Goal: Task Accomplishment & Management: Complete application form

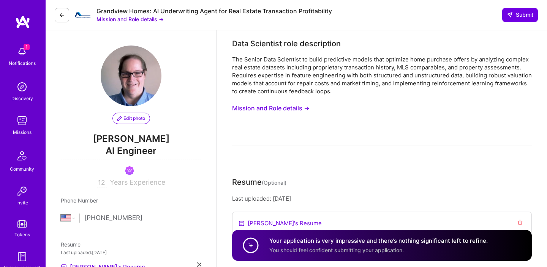
select select "US"
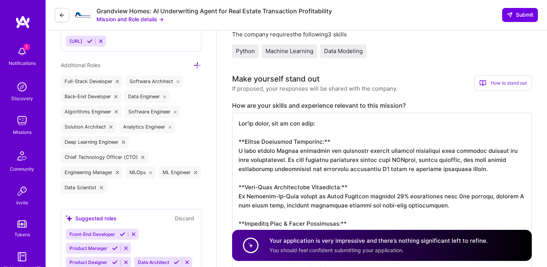
scroll to position [1, 0]
click at [240, 123] on textarea at bounding box center [382, 251] width 300 height 276
drag, startPoint x: 239, startPoint y: 123, endPoint x: 232, endPoint y: 147, distance: 25.1
click at [232, 147] on textarea at bounding box center [382, 251] width 300 height 276
click at [251, 132] on textarea at bounding box center [382, 251] width 300 height 276
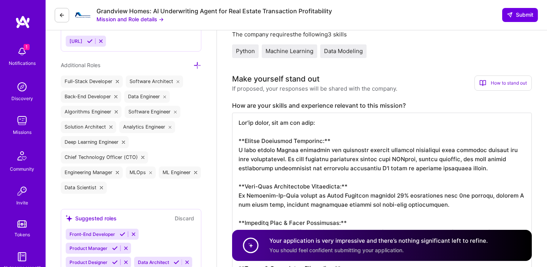
drag, startPoint x: 239, startPoint y: 125, endPoint x: 235, endPoint y: 140, distance: 16.3
click at [235, 140] on textarea at bounding box center [382, 251] width 300 height 276
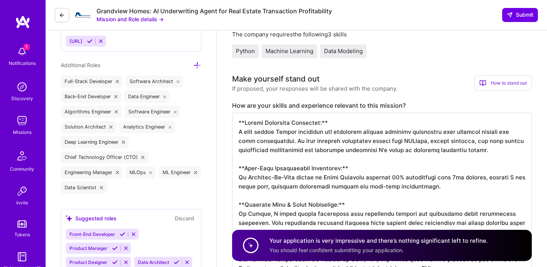
scroll to position [0, 0]
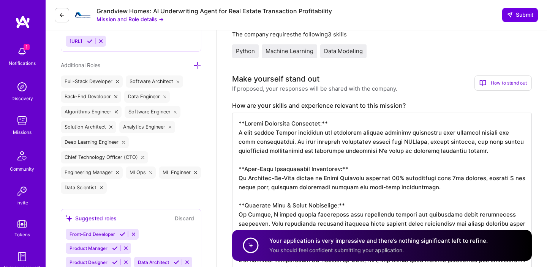
click at [460, 131] on textarea at bounding box center [382, 242] width 300 height 258
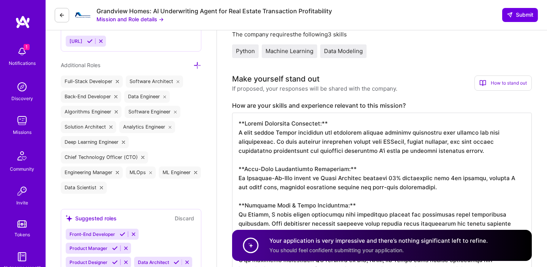
click at [483, 134] on textarea at bounding box center [382, 242] width 300 height 258
drag, startPoint x: 239, startPoint y: 126, endPoint x: 235, endPoint y: 132, distance: 7.7
click at [235, 132] on textarea at bounding box center [382, 242] width 300 height 258
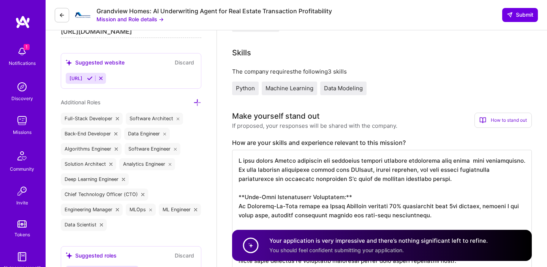
scroll to position [268, 0]
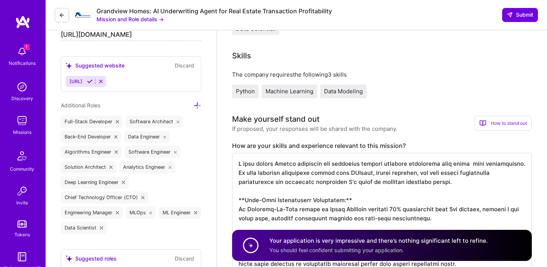
click at [128, 23] on button "Mission and Role details →" at bounding box center [129, 19] width 67 height 8
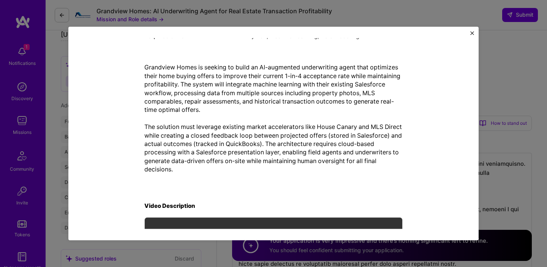
scroll to position [167, 0]
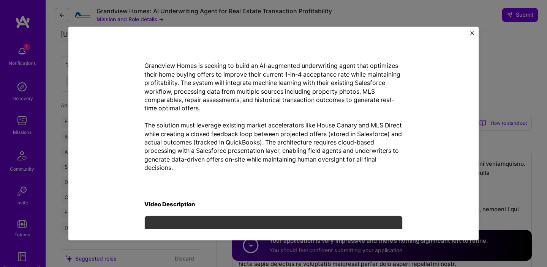
click at [474, 33] on div "Mission Description and Role Details Data Scientist role description The Senior…" at bounding box center [273, 134] width 410 height 214
click at [471, 33] on img "Close" at bounding box center [472, 33] width 4 height 4
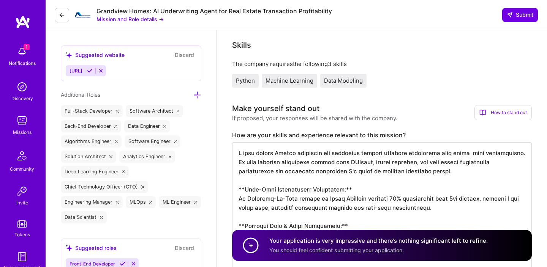
scroll to position [1, 0]
drag, startPoint x: 239, startPoint y: 154, endPoint x: 325, endPoint y: 199, distance: 96.8
click at [325, 200] on textarea at bounding box center [382, 266] width 300 height 249
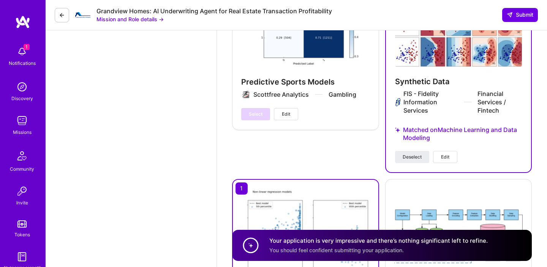
scroll to position [1825, 0]
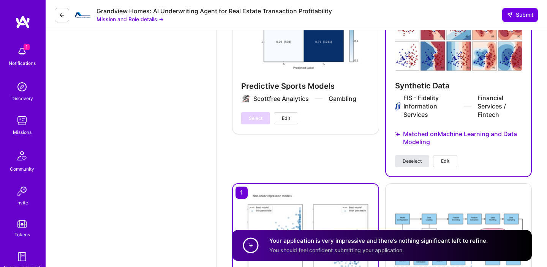
click at [406, 158] on span "Deselect" at bounding box center [411, 161] width 19 height 7
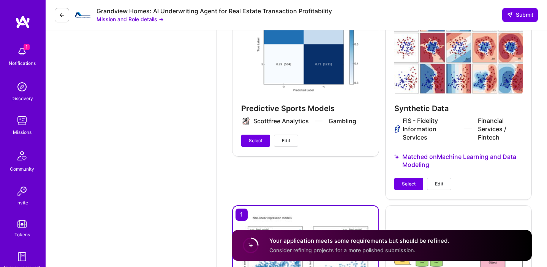
scroll to position [1820, 0]
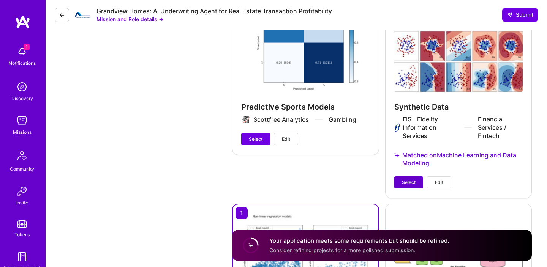
click at [414, 179] on span "Select" at bounding box center [409, 182] width 14 height 7
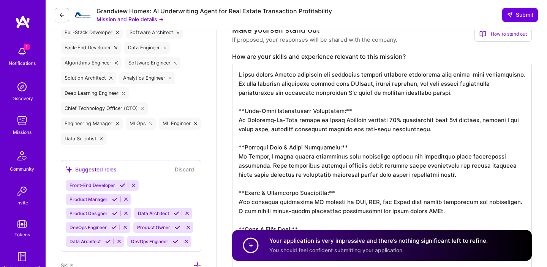
scroll to position [357, 0]
click at [476, 76] on textarea at bounding box center [382, 189] width 300 height 249
click at [474, 76] on textarea at bounding box center [382, 189] width 300 height 249
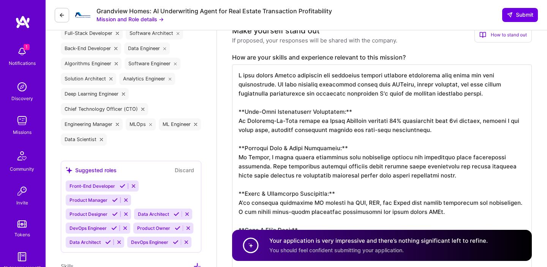
drag, startPoint x: 443, startPoint y: 75, endPoint x: 274, endPoint y: 82, distance: 168.3
click at [274, 82] on textarea at bounding box center [382, 189] width 300 height 249
click at [351, 87] on textarea at bounding box center [382, 189] width 300 height 249
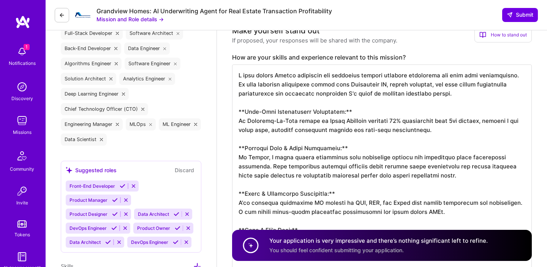
drag, startPoint x: 390, startPoint y: 86, endPoint x: 432, endPoint y: 88, distance: 42.6
click at [432, 88] on textarea at bounding box center [382, 189] width 300 height 249
click at [256, 96] on textarea at bounding box center [382, 189] width 300 height 249
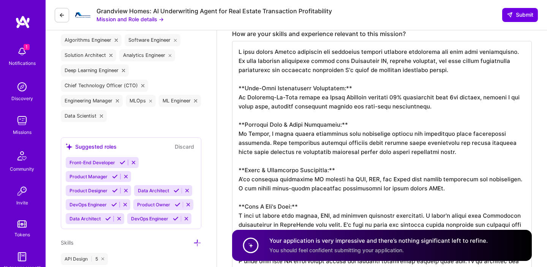
scroll to position [376, 0]
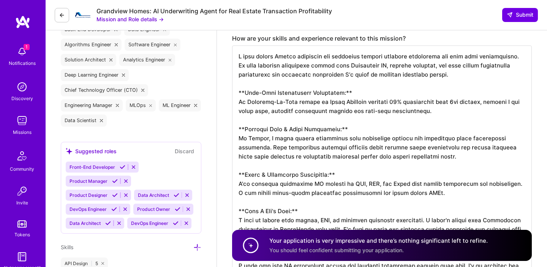
drag, startPoint x: 238, startPoint y: 95, endPoint x: 236, endPoint y: 99, distance: 5.1
click at [236, 99] on textarea at bounding box center [382, 170] width 300 height 249
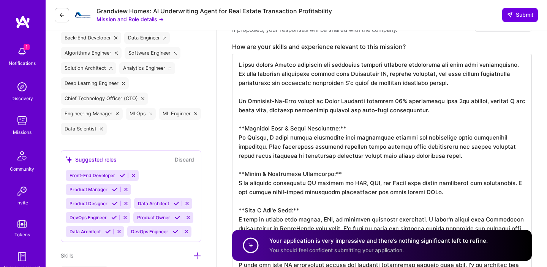
scroll to position [363, 0]
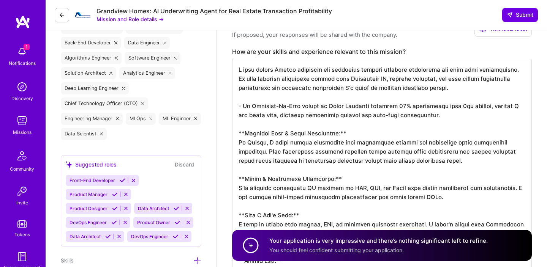
click at [240, 145] on textarea at bounding box center [382, 179] width 300 height 240
click at [352, 130] on textarea at bounding box center [382, 179] width 300 height 240
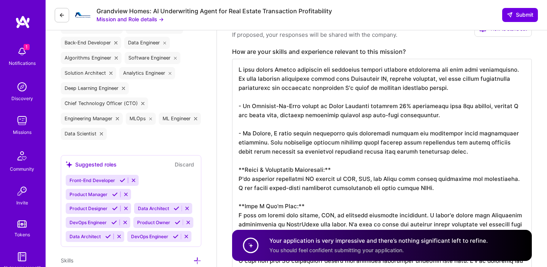
scroll to position [1, 0]
drag, startPoint x: 239, startPoint y: 171, endPoint x: 235, endPoint y: 177, distance: 7.4
click at [235, 177] on textarea at bounding box center [382, 174] width 300 height 231
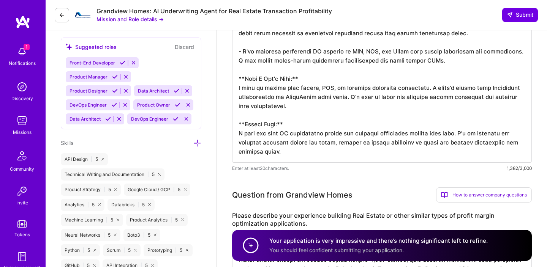
scroll to position [451, 0]
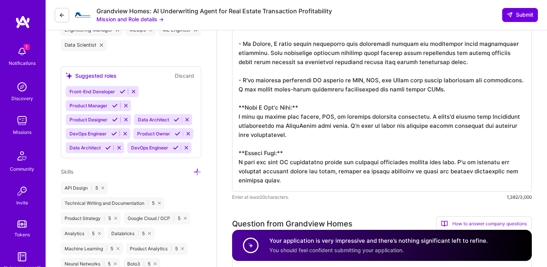
drag, startPoint x: 239, startPoint y: 195, endPoint x: 316, endPoint y: 179, distance: 78.2
click at [316, 179] on textarea at bounding box center [382, 81] width 300 height 222
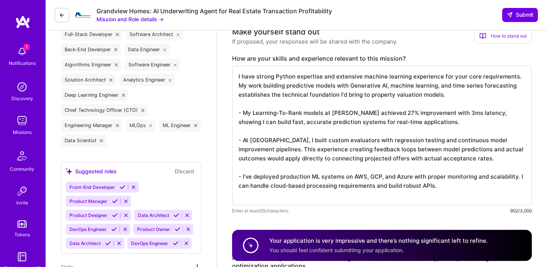
scroll to position [1, 0]
click at [121, 19] on button "Mission and Role details →" at bounding box center [129, 19] width 67 height 8
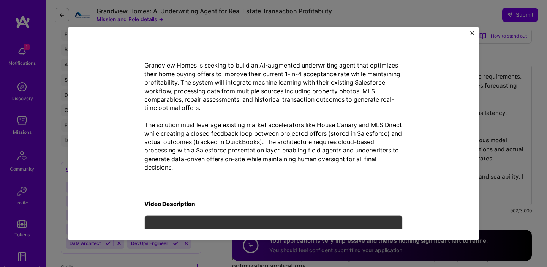
scroll to position [169, 0]
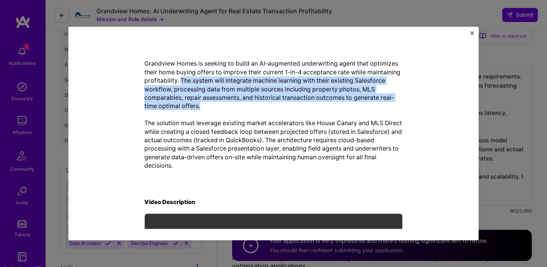
drag, startPoint x: 216, startPoint y: 82, endPoint x: 219, endPoint y: 104, distance: 22.7
click at [219, 104] on p "Grandview Homes is seeking to build an AI-augmented underwriting agent that opt…" at bounding box center [273, 115] width 258 height 110
copy p "The system will integrate machine learning with their existing Salesforce workf…"
click at [470, 33] on img "Close" at bounding box center [472, 33] width 4 height 4
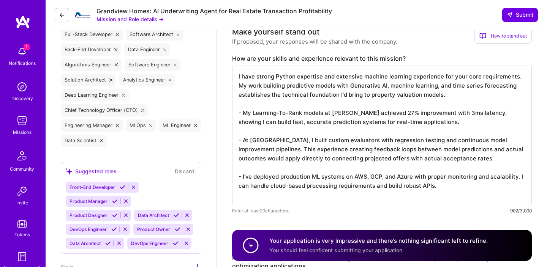
click at [448, 93] on textarea "I have strong Python expertise and extensive machine learning experience for yo…" at bounding box center [382, 136] width 300 height 140
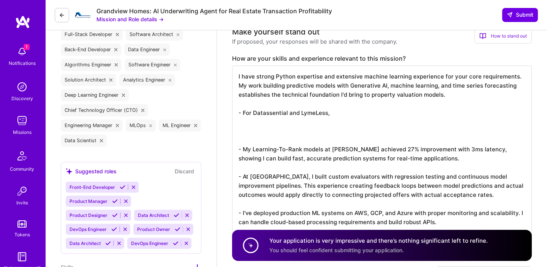
click at [382, 114] on textarea "I have strong Python expertise and extensive machine learning experience for yo…" at bounding box center [382, 154] width 300 height 176
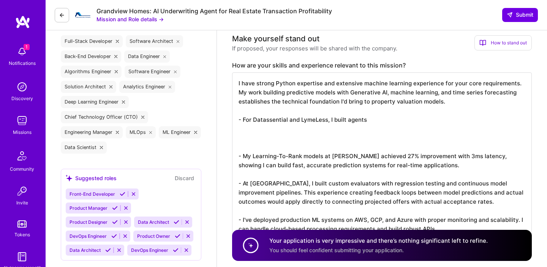
scroll to position [348, 0]
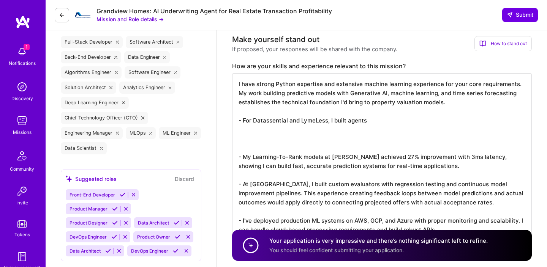
click at [383, 119] on textarea "I have strong Python expertise and extensive machine learning experience for yo…" at bounding box center [382, 161] width 300 height 176
click at [328, 134] on textarea "I have strong Python expertise and extensive machine learning experience for yo…" at bounding box center [382, 161] width 300 height 176
paste textarea "The system will integrate machine learning with their existing Salesforce workf…"
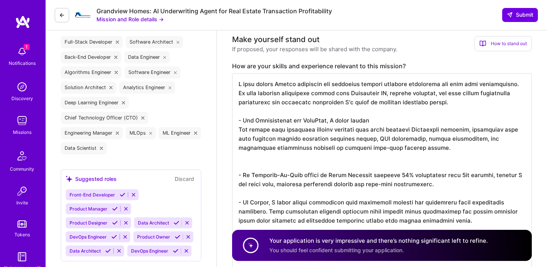
click at [375, 121] on textarea at bounding box center [382, 170] width 300 height 194
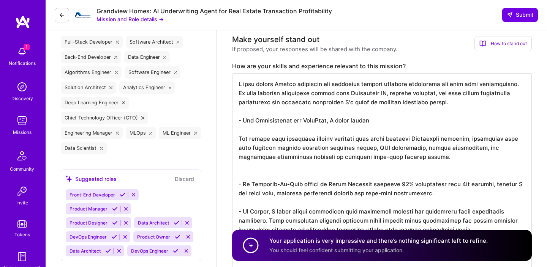
click at [376, 119] on textarea at bounding box center [382, 174] width 300 height 203
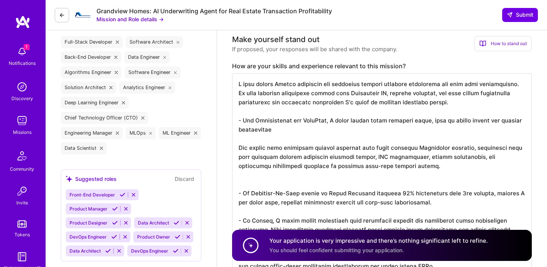
click at [446, 120] on textarea at bounding box center [382, 179] width 300 height 213
click at [344, 126] on textarea at bounding box center [382, 179] width 300 height 213
click at [289, 121] on textarea at bounding box center [382, 179] width 300 height 213
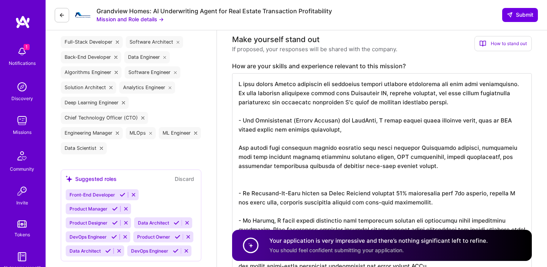
click at [378, 122] on textarea at bounding box center [382, 179] width 300 height 213
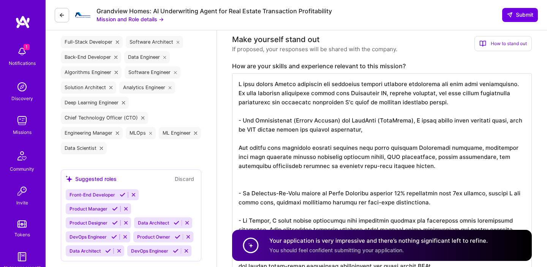
click at [389, 129] on textarea at bounding box center [382, 179] width 300 height 213
click at [506, 120] on textarea at bounding box center [382, 179] width 300 height 213
click at [473, 121] on textarea at bounding box center [382, 179] width 300 height 213
click at [483, 121] on textarea at bounding box center [382, 179] width 300 height 213
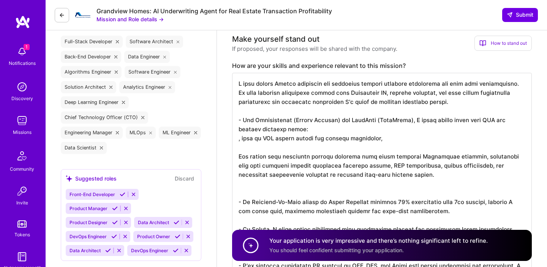
scroll to position [347, 0]
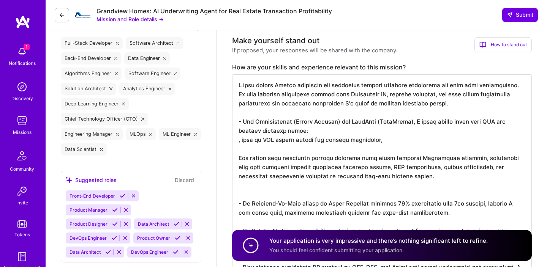
click at [264, 140] on textarea at bounding box center [382, 185] width 300 height 222
click at [318, 131] on textarea at bounding box center [382, 185] width 300 height 222
click at [245, 139] on textarea at bounding box center [382, 185] width 300 height 222
click at [369, 142] on textarea at bounding box center [382, 185] width 300 height 222
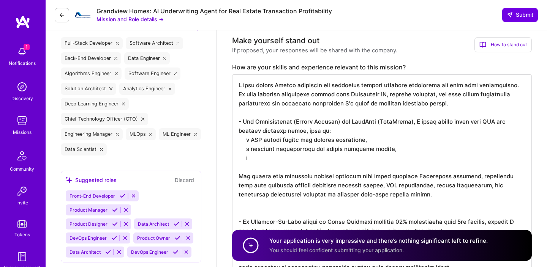
click at [355, 129] on textarea at bounding box center [382, 194] width 300 height 240
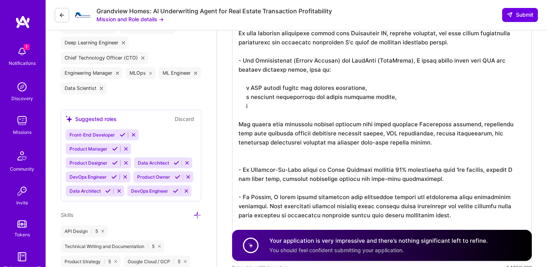
scroll to position [407, 0]
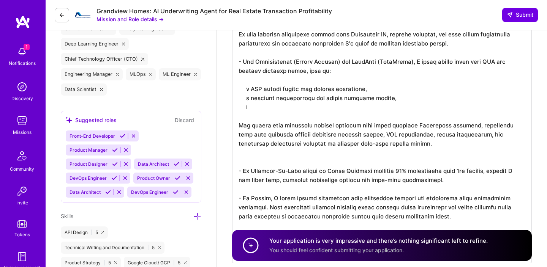
click at [358, 90] on textarea at bounding box center [382, 138] width 300 height 249
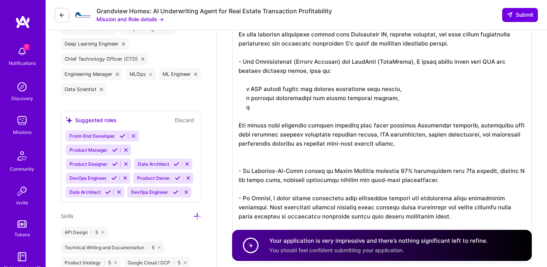
click at [273, 103] on textarea at bounding box center [382, 138] width 300 height 249
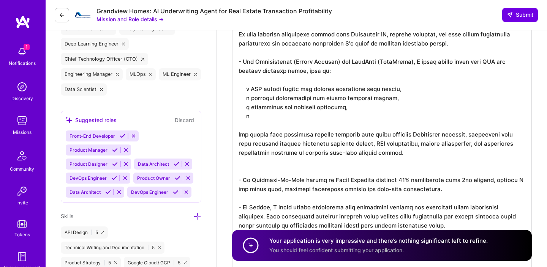
click at [129, 21] on button "Mission and Role details →" at bounding box center [129, 19] width 67 height 8
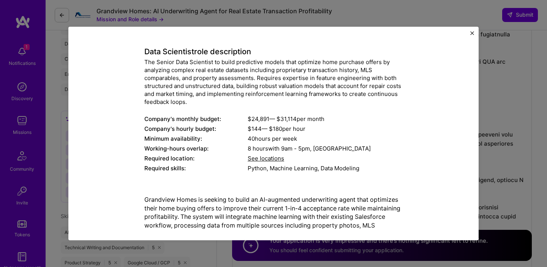
scroll to position [33, 0]
click at [473, 32] on img "Close" at bounding box center [472, 33] width 4 height 4
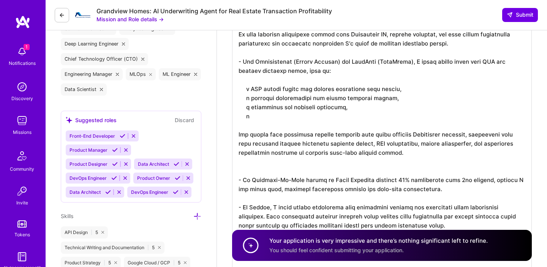
drag, startPoint x: 254, startPoint y: 63, endPoint x: 415, endPoint y: 60, distance: 161.8
click at [415, 60] on textarea at bounding box center [382, 143] width 300 height 258
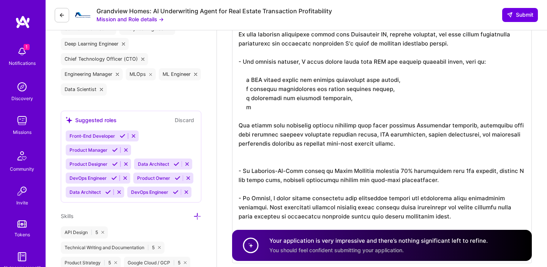
click at [300, 109] on textarea at bounding box center [382, 138] width 300 height 249
click at [361, 99] on textarea at bounding box center [382, 138] width 300 height 249
click at [292, 110] on textarea at bounding box center [382, 138] width 300 height 249
click at [130, 20] on button "Mission and Role details →" at bounding box center [129, 19] width 67 height 8
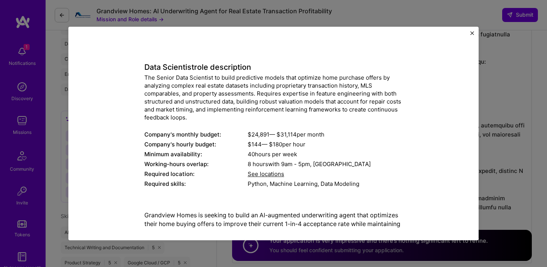
scroll to position [22, 0]
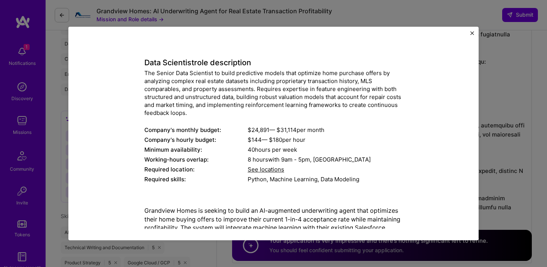
click at [472, 33] on img "Close" at bounding box center [472, 33] width 4 height 4
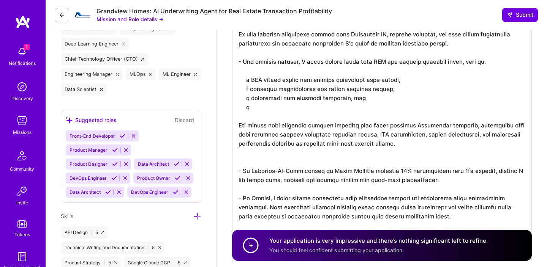
click at [298, 107] on textarea at bounding box center [382, 138] width 300 height 249
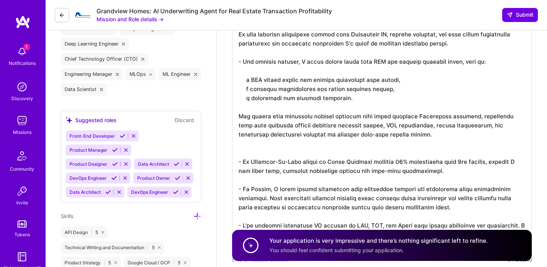
click at [398, 91] on textarea at bounding box center [382, 134] width 300 height 240
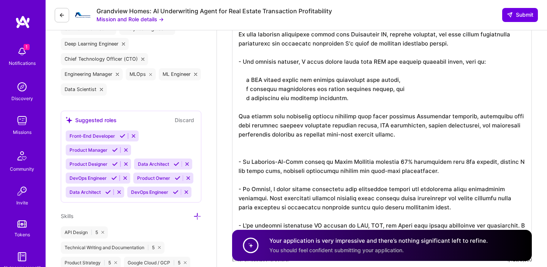
drag, startPoint x: 239, startPoint y: 110, endPoint x: 361, endPoint y: 155, distance: 130.7
click at [361, 155] on textarea at bounding box center [382, 134] width 300 height 240
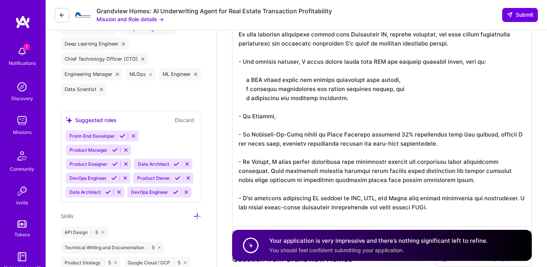
click at [335, 118] on textarea at bounding box center [382, 120] width 300 height 213
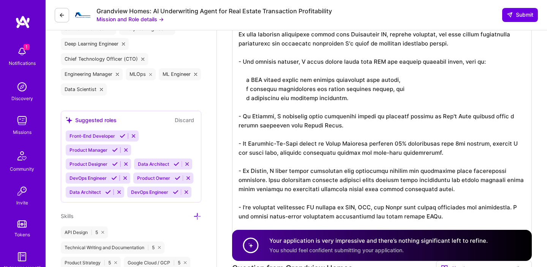
drag, startPoint x: 236, startPoint y: 118, endPoint x: 343, endPoint y: 134, distance: 108.5
click at [343, 134] on textarea at bounding box center [382, 125] width 300 height 222
type textarea "I have strong Python expertise and extensive machine learning experience for yo…"
click at [351, 126] on textarea at bounding box center [382, 125] width 300 height 222
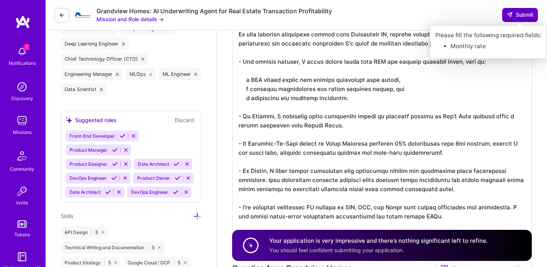
click at [513, 20] on button "Submit" at bounding box center [520, 15] width 36 height 14
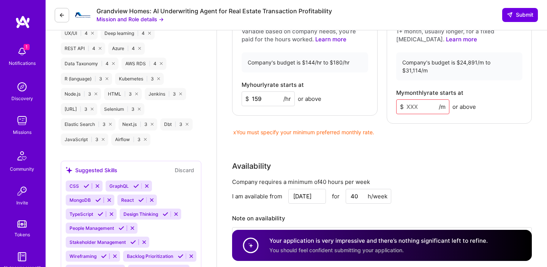
scroll to position [920, 0]
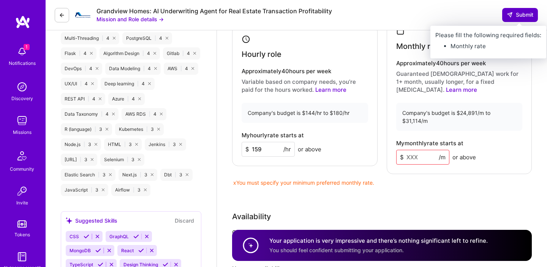
click at [510, 17] on icon at bounding box center [509, 15] width 6 height 6
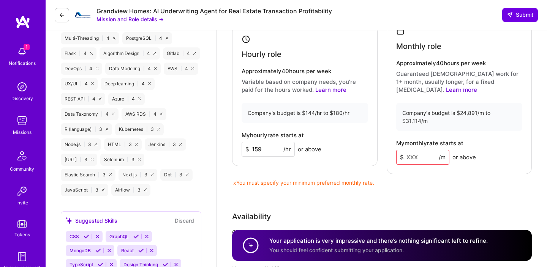
click at [432, 150] on input at bounding box center [422, 157] width 53 height 15
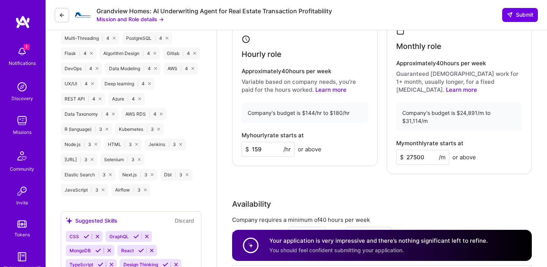
type input "27500"
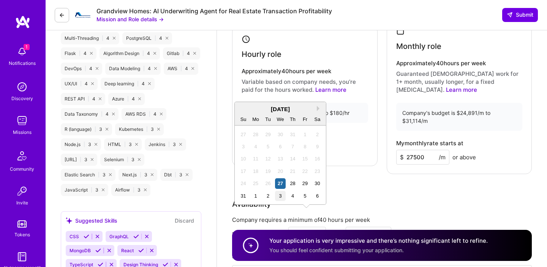
click at [281, 196] on div "3" at bounding box center [280, 196] width 10 height 10
type input "[DATE]"
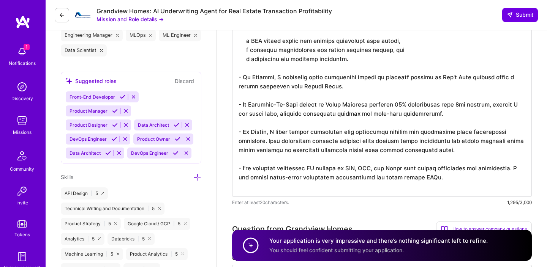
scroll to position [424, 0]
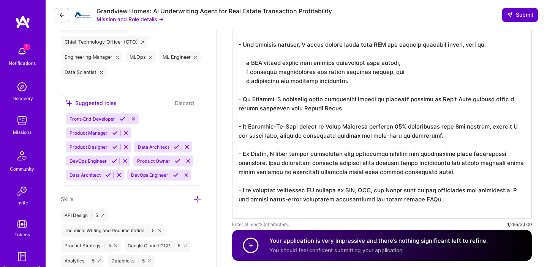
click at [519, 19] on span "Submit" at bounding box center [519, 15] width 27 height 8
